Goal: Task Accomplishment & Management: Complete application form

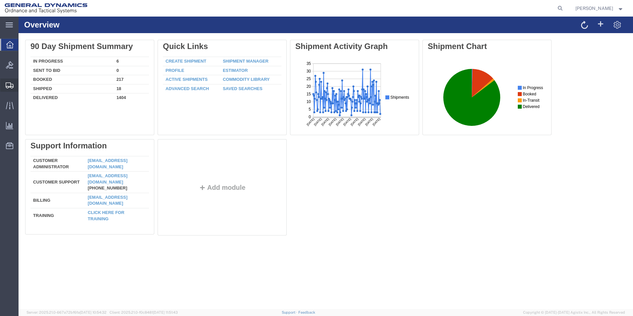
click at [0, 0] on span "Create Shipment" at bounding box center [0, 0] width 0 height 0
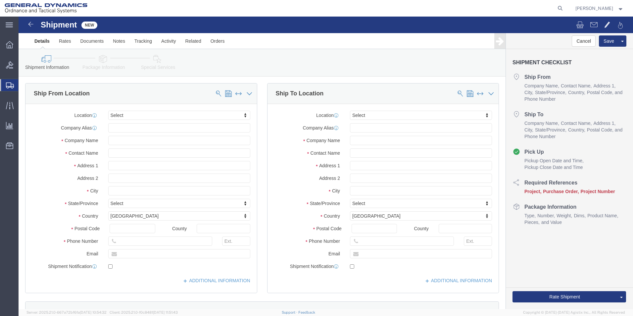
select select
select select "MYPROFILE"
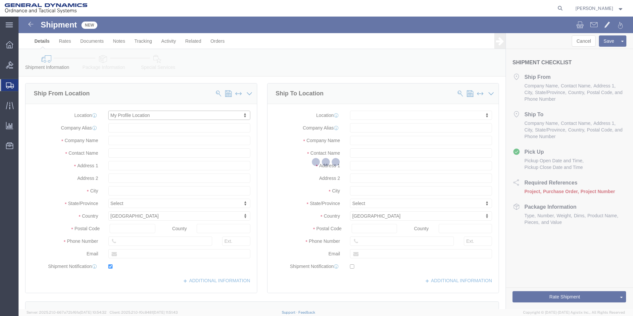
type input "1492 Route 315"
type input "18702"
type input "5709087062"
type input "mark.bradley@gd-ots.com"
checkbox input "true"
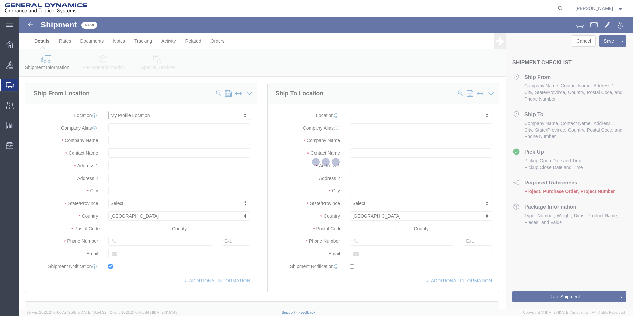
type input "General Dynamics - OTS"
type input "Mark Bradley"
type input "Wilke-Barre"
select select "PA"
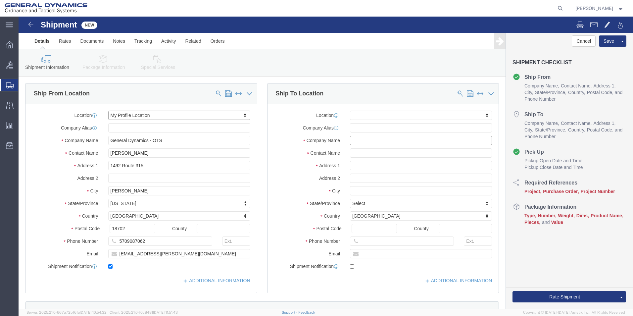
click input "text"
type input "US ARMY JPEO A&A"
click input "text"
type input "Kevin McDonnell"
click input "text"
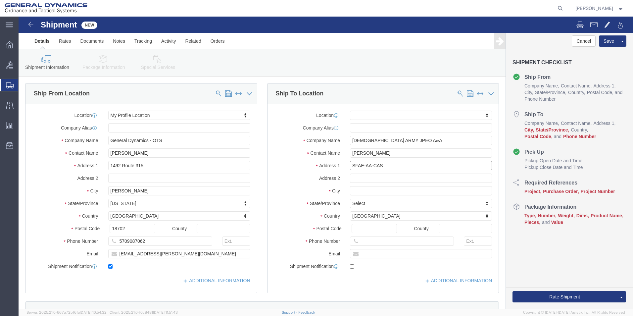
type input "SFAE-AA-CAS"
select select
click input "text"
type input "Building 162N"
click input "text"
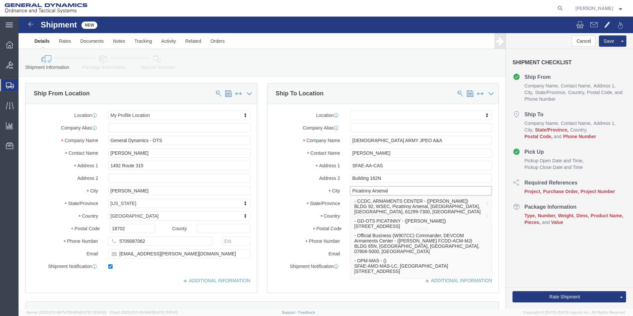
type input "Picatinny Arsenal"
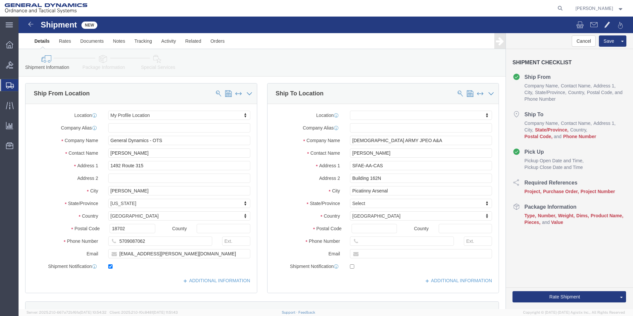
click label "City"
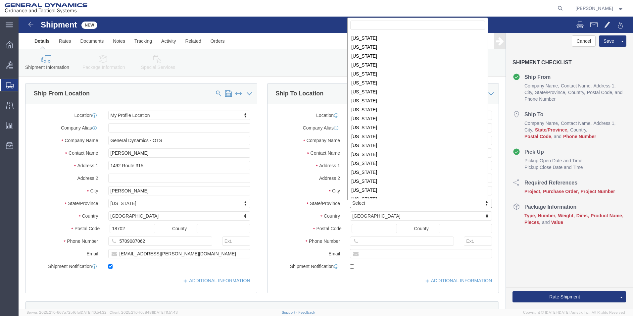
scroll to position [216, 0]
select select
select select "NJ"
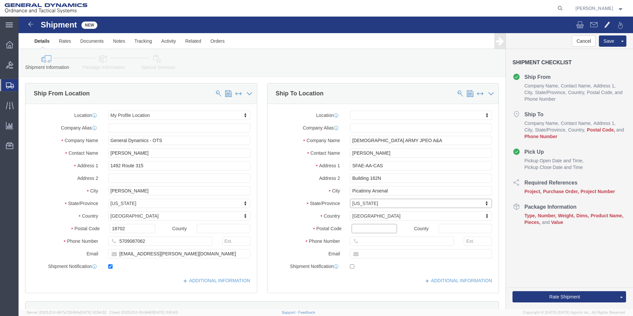
click input "Postal Code"
type input "07806-5000"
select select
drag, startPoint x: 350, startPoint y: 226, endPoint x: 279, endPoint y: 226, distance: 71.5
click input "text"
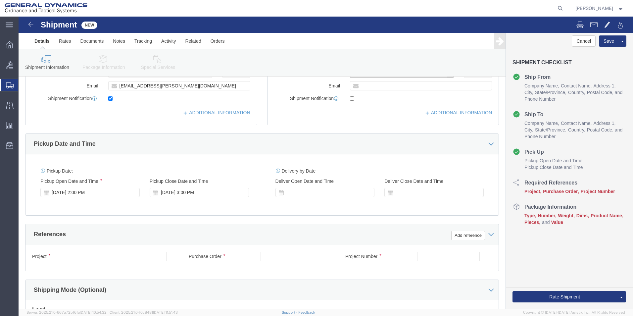
scroll to position [170, 0]
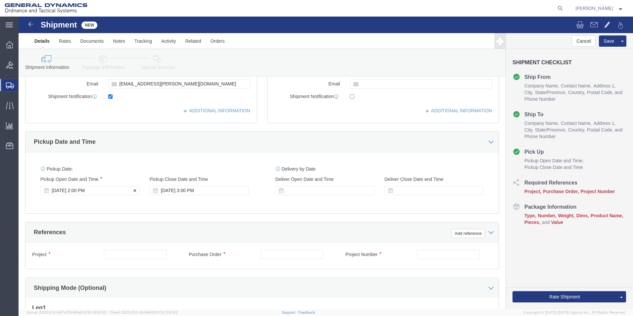
type input "(570) 209-0302"
click div "Oct 13 2025 2:00 PM"
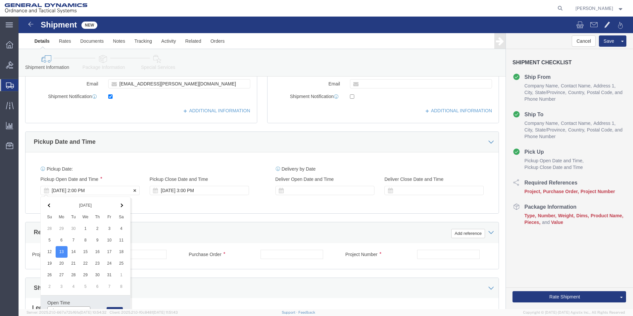
scroll to position [176, 0]
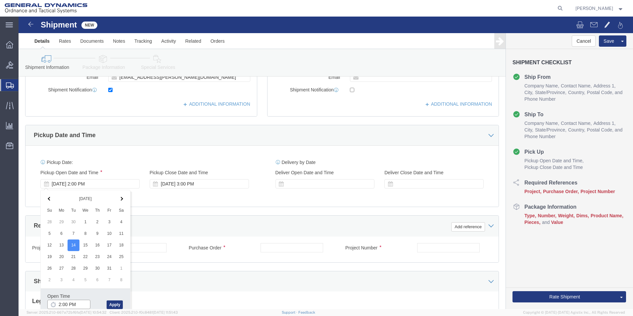
click input "2:00 PM"
type input "9:00 AM"
click button "Apply"
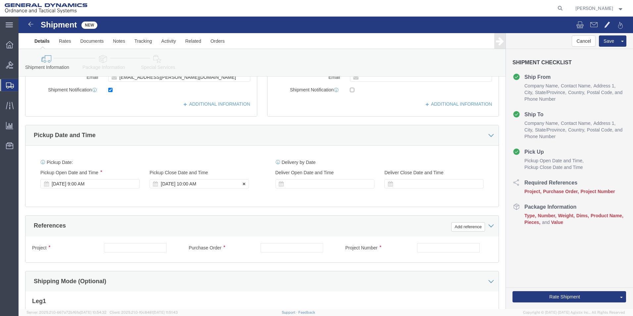
click div "Oct 14 2025 10:00 AM"
type input "2:00 PM"
click button "Apply"
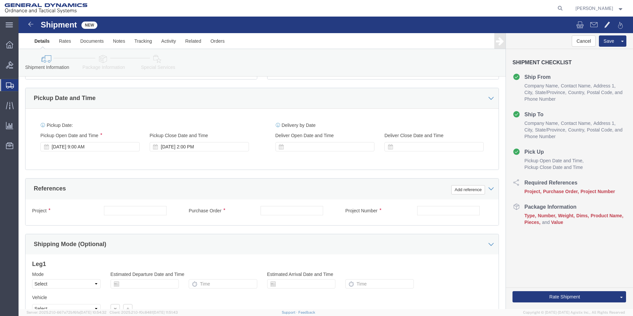
scroll to position [215, 0]
click input "text"
type input "120 mm Standards"
drag, startPoint x: 254, startPoint y: 193, endPoint x: 245, endPoint y: 168, distance: 26.5
click input "text"
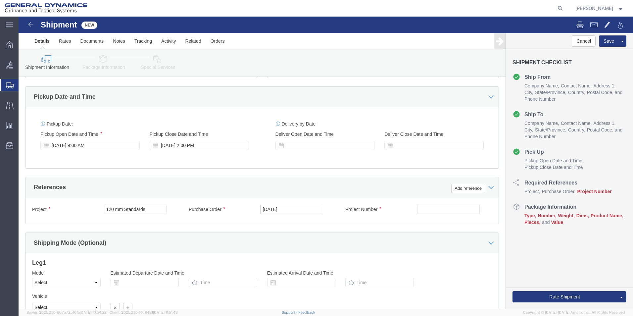
type input "10/14/2025"
click input "text"
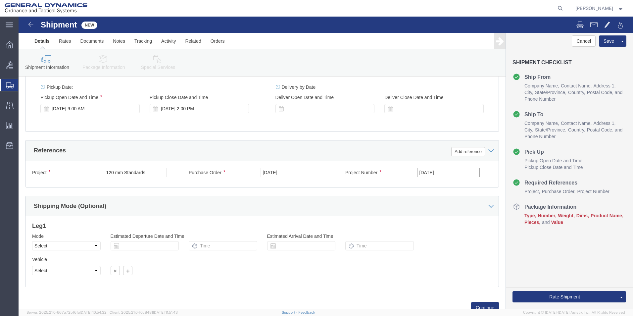
scroll to position [276, 0]
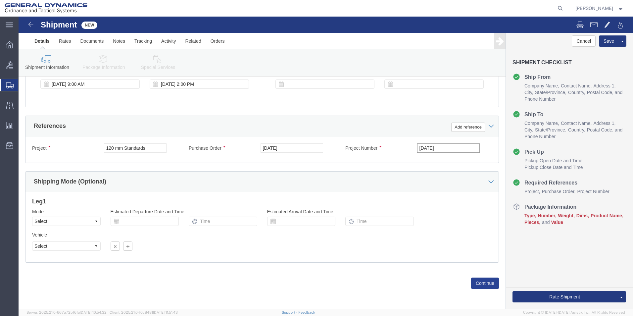
type input "10/13/2025"
click button "Continue"
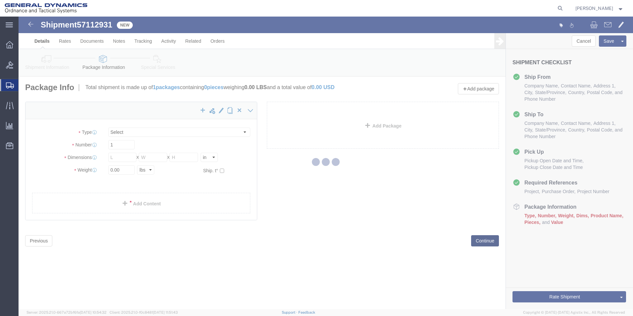
select select "CBOX"
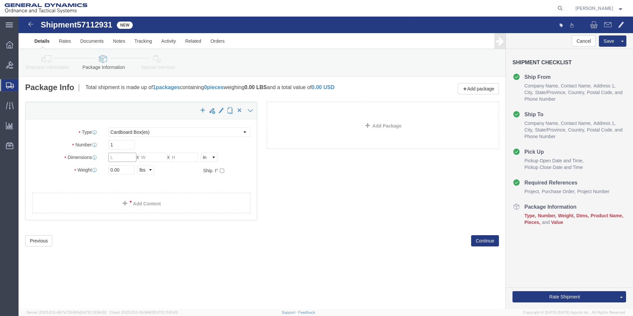
click input "text"
type input "16.50"
click input "text"
type input "16.50"
click input "text"
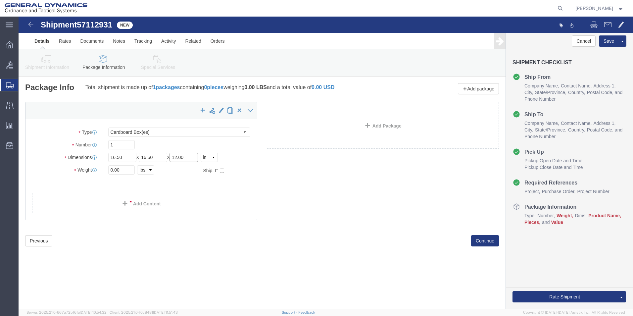
type input "12.00"
drag, startPoint x: 107, startPoint y: 155, endPoint x: 44, endPoint y: 161, distance: 63.2
click div "Package Type Select Bale(s) Basket(s) Bolt(s) Bottle(s) Buckets Bulk Bundle(s) …"
type input "85.00"
click link "Add Content"
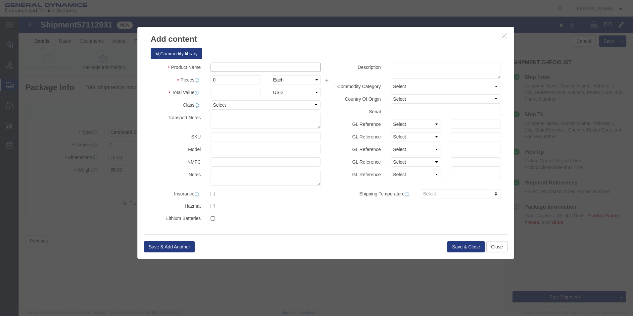
drag, startPoint x: 207, startPoint y: 49, endPoint x: 208, endPoint y: 37, distance: 11.6
click input "text"
type input "120 mm standards"
drag, startPoint x: 203, startPoint y: 66, endPoint x: 171, endPoint y: 71, distance: 32.2
click div "Product Name 120 mm standards 120 mm Pieces 0 Select Bag Barrels 100Board Feet …"
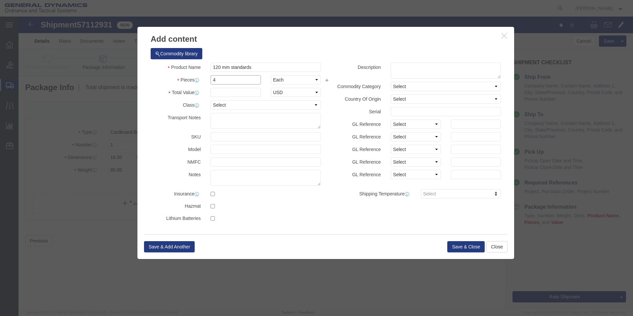
type input "4"
click input "text"
type input "500.00"
click textarea
type textarea "120 mm blank standards"
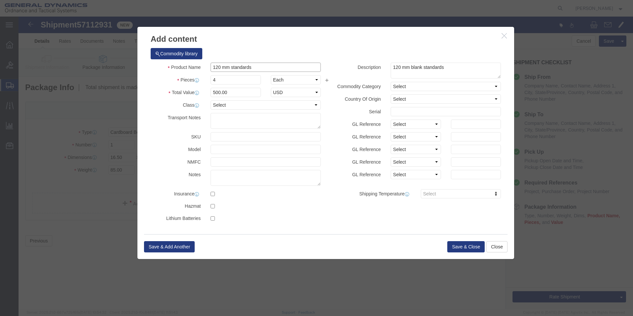
click input "120 mm standards"
type input "120 mm blank standards"
click button "Save & Close"
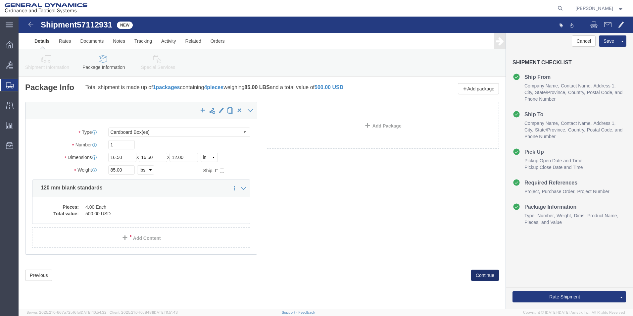
click button "Continue"
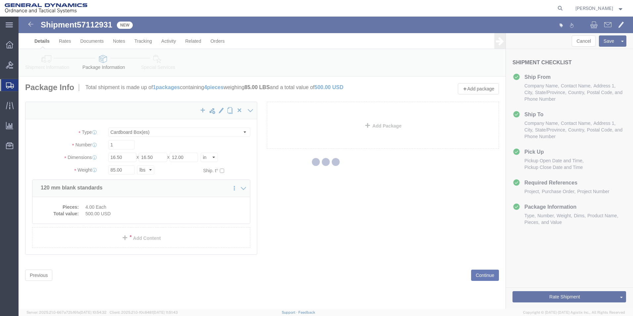
select select
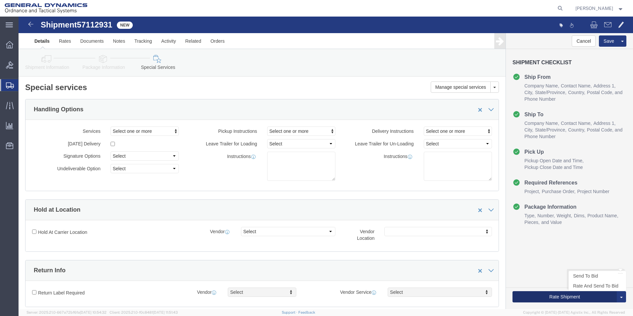
click button "Rate Shipment"
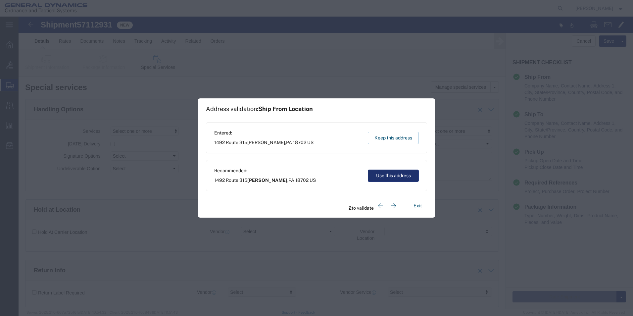
click at [389, 176] on button "Use this address" at bounding box center [393, 176] width 51 height 12
click at [392, 174] on button "Use this address" at bounding box center [393, 176] width 51 height 12
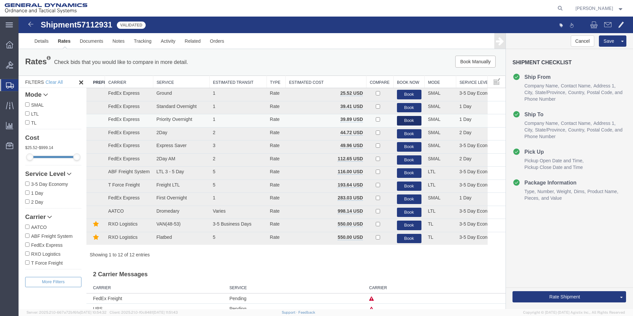
click at [402, 121] on button "Book" at bounding box center [409, 121] width 25 height 10
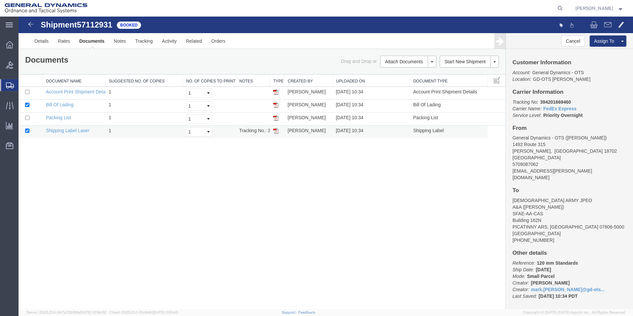
click at [276, 131] on img at bounding box center [275, 130] width 5 height 5
click at [41, 42] on link "Details" at bounding box center [42, 41] width 24 height 16
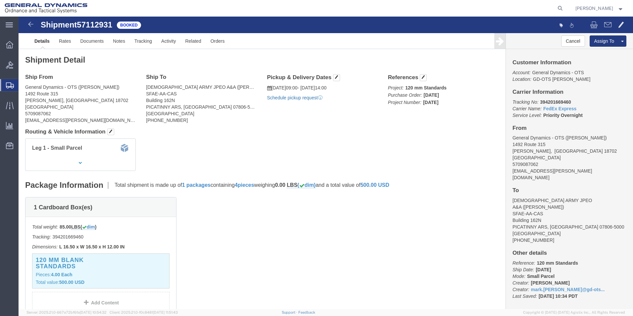
click link "Schedule pickup request"
click link "Documents"
